Goal: Task Accomplishment & Management: Complete application form

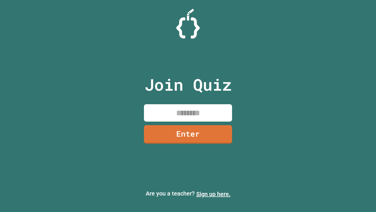
click at [213, 194] on link "Sign up here." at bounding box center [213, 193] width 34 height 7
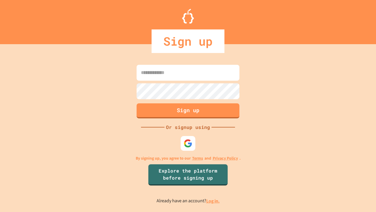
click at [213, 200] on link "Log in." at bounding box center [213, 201] width 14 height 6
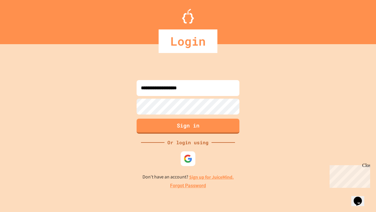
type input "**********"
